Goal: Task Accomplishment & Management: Manage account settings

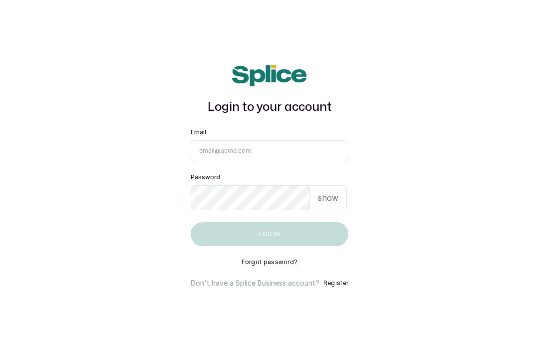
scroll to position [79, 0]
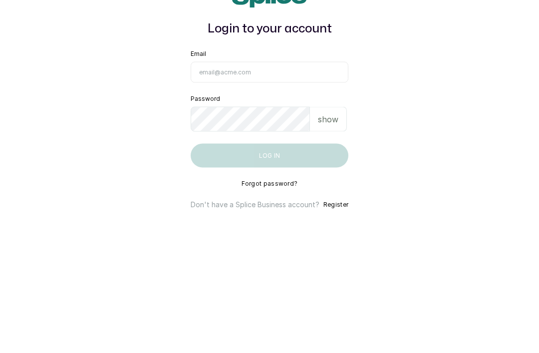
type input "[EMAIL_ADDRESS][DOMAIN_NAME]"
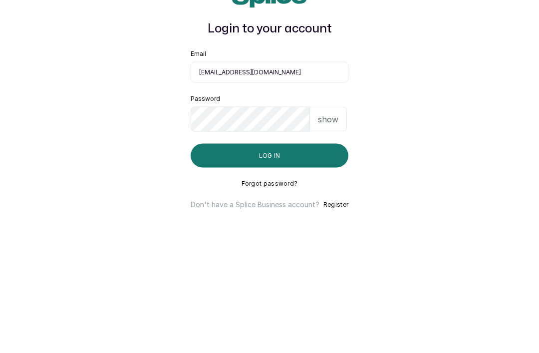
click at [269, 222] on button "Log in" at bounding box center [270, 234] width 158 height 24
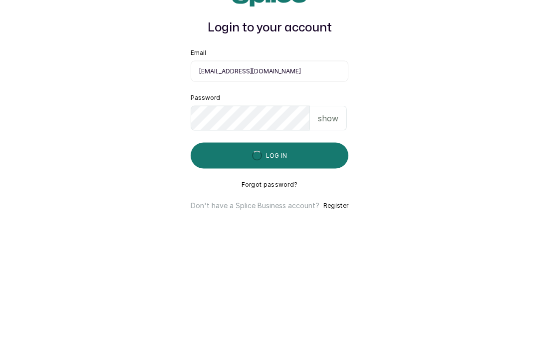
scroll to position [32, 0]
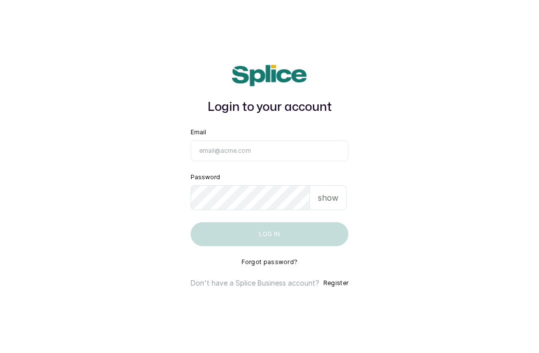
click at [306, 161] on input "Email" at bounding box center [270, 150] width 158 height 21
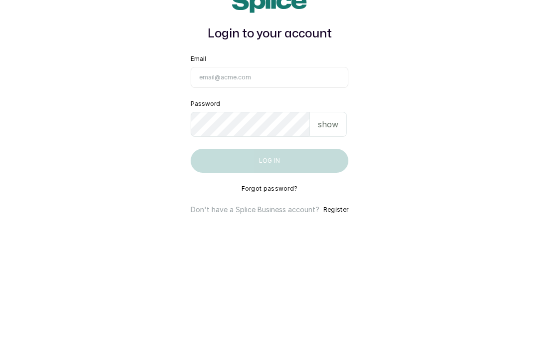
type input "[EMAIL_ADDRESS][DOMAIN_NAME]"
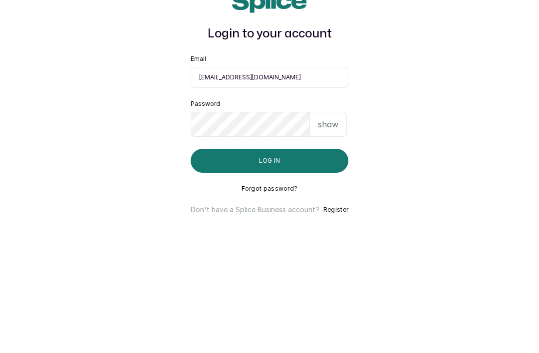
scroll to position [32, 0]
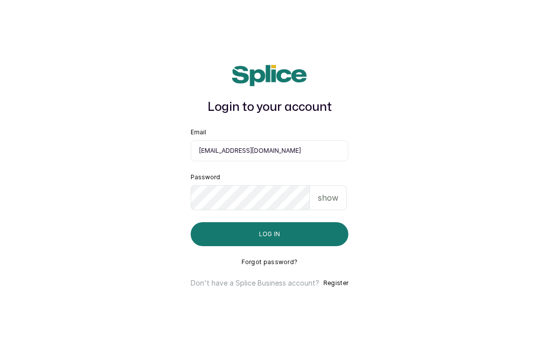
click at [317, 222] on button "Log in" at bounding box center [270, 234] width 158 height 24
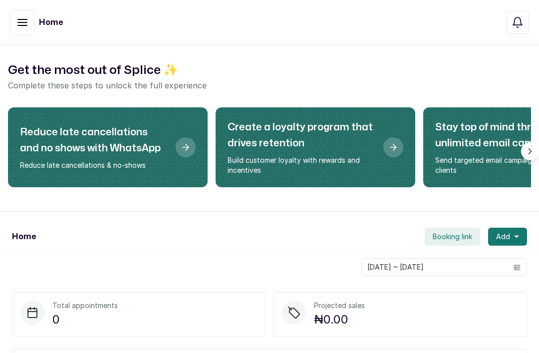
scroll to position [-1, 0]
click at [24, 24] on icon "button" at bounding box center [22, 22] width 12 height 12
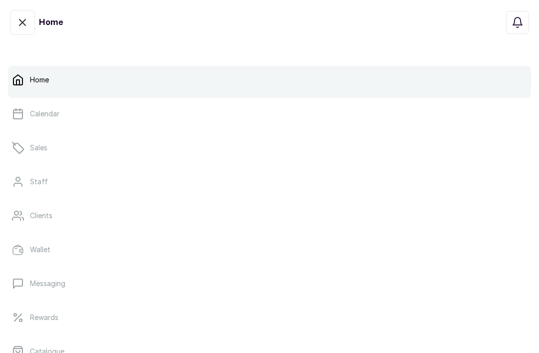
click at [81, 114] on link "Calendar" at bounding box center [269, 114] width 523 height 28
